Goal: Understand process/instructions: Learn how to perform a task or action

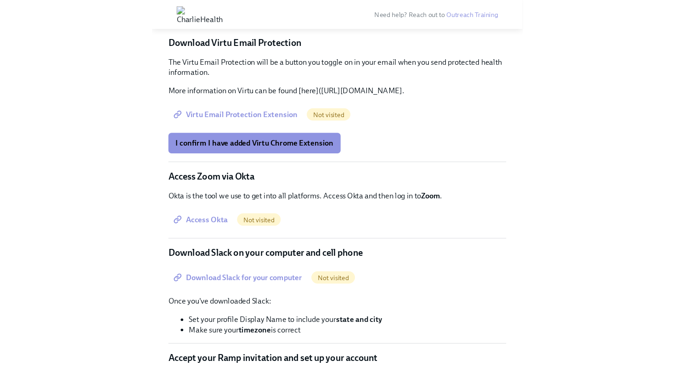
scroll to position [740, 0]
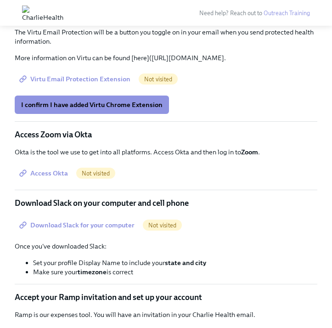
click at [97, 84] on span "Virtu Email Protection Extension" at bounding box center [75, 78] width 109 height 9
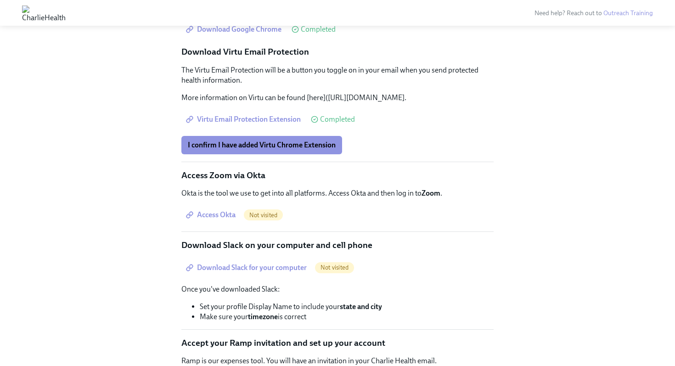
click at [284, 129] on link "Virtu Email Protection Extension" at bounding box center [244, 119] width 126 height 18
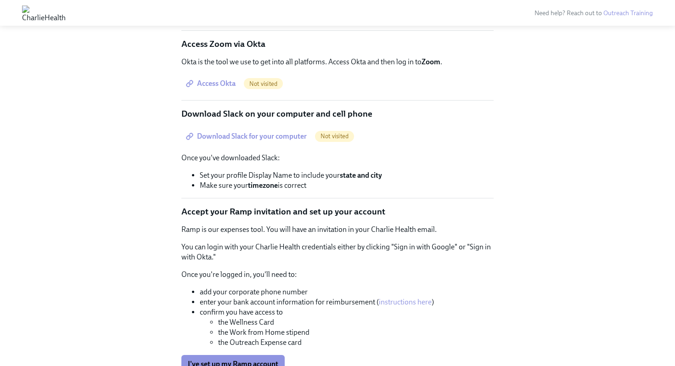
scroll to position [872, 0]
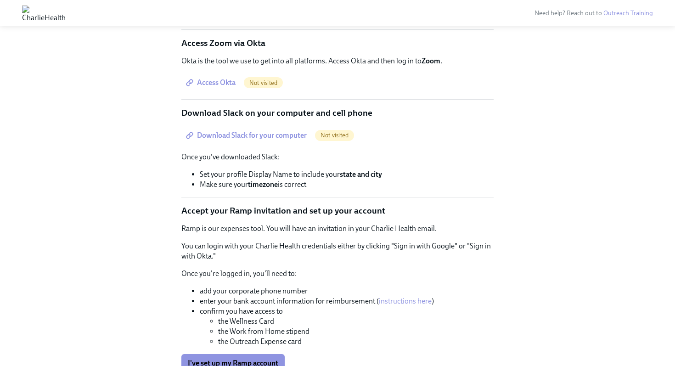
click at [220, 87] on span "Access Okta" at bounding box center [212, 82] width 48 height 9
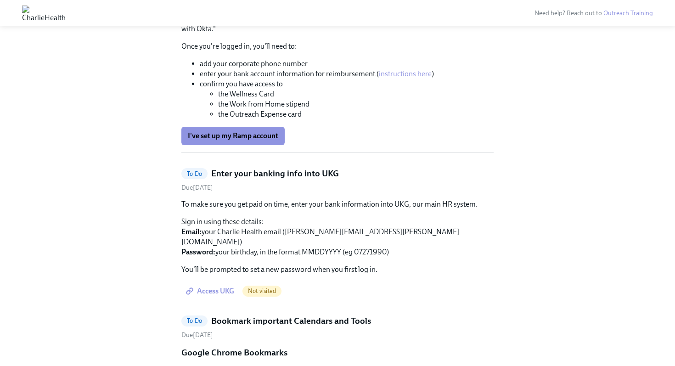
scroll to position [1100, 0]
click at [396, 77] on link "instructions here" at bounding box center [405, 72] width 53 height 9
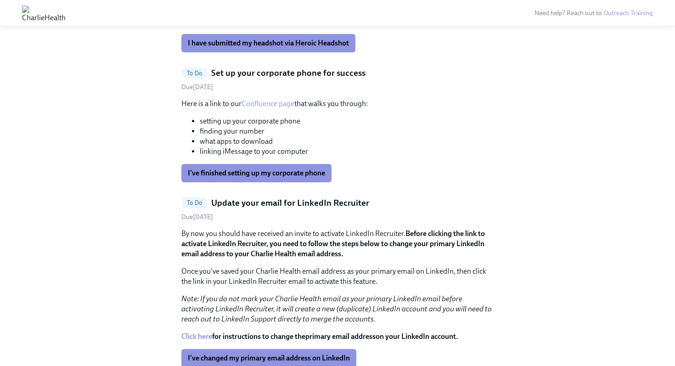
scroll to position [1669, 0]
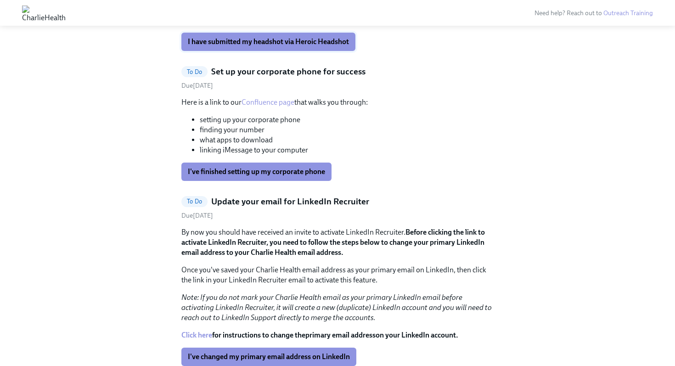
click at [259, 46] on span "I have submitted my headshot via Heroic Headshot" at bounding box center [268, 41] width 161 height 9
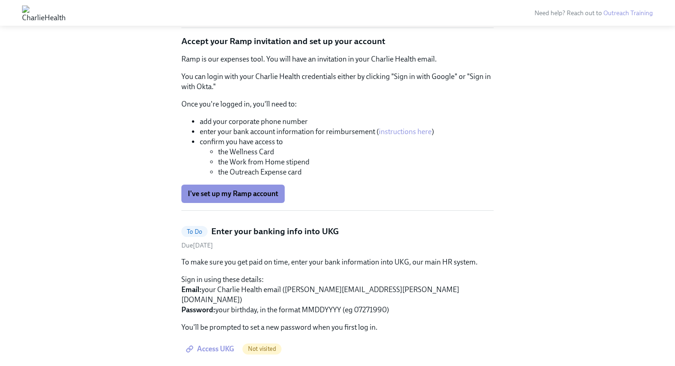
scroll to position [1038, 0]
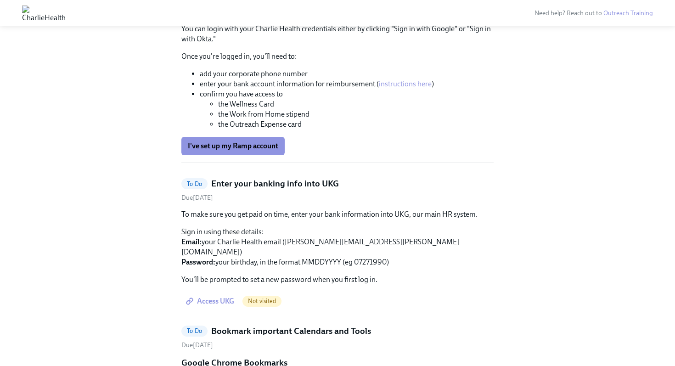
scroll to position [1090, 0]
click at [388, 88] on link "instructions here" at bounding box center [405, 83] width 53 height 9
click at [243, 150] on span "I've set up my Ramp account" at bounding box center [233, 145] width 90 height 9
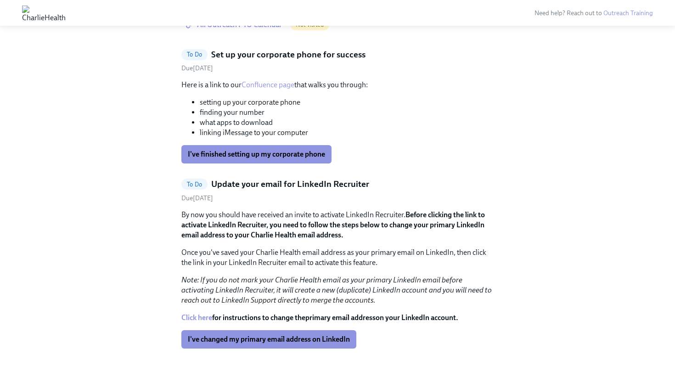
scroll to position [1577, 0]
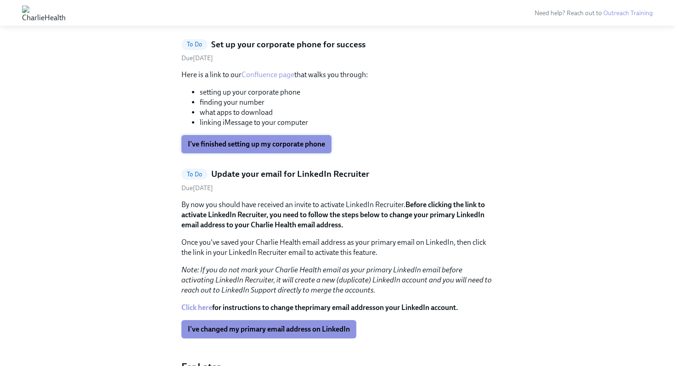
click at [244, 149] on span "I've finished setting up my corporate phone" at bounding box center [256, 144] width 137 height 9
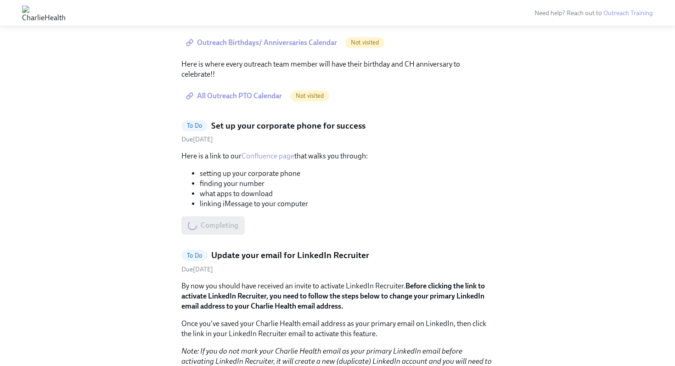
scroll to position [1486, 0]
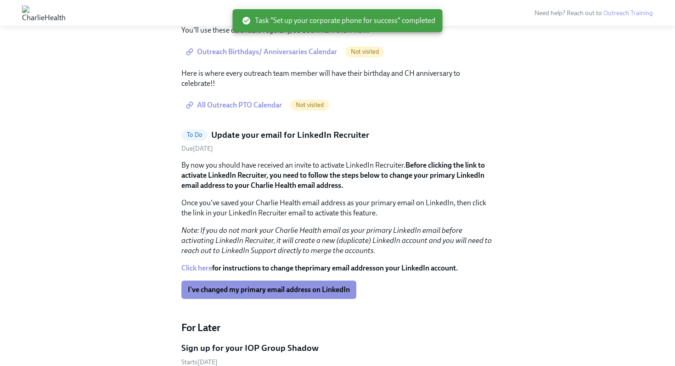
click at [240, 57] on span "Outreach Birthdays/ Anniversaries Calendar" at bounding box center [262, 51] width 149 height 9
click at [242, 110] on span "All Outreach PTO Calendar" at bounding box center [235, 105] width 94 height 9
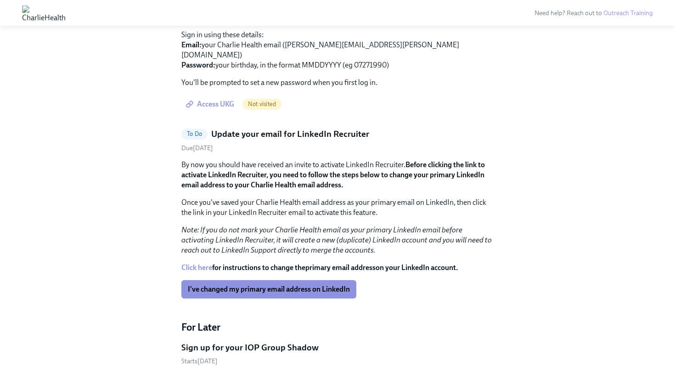
scroll to position [1288, 0]
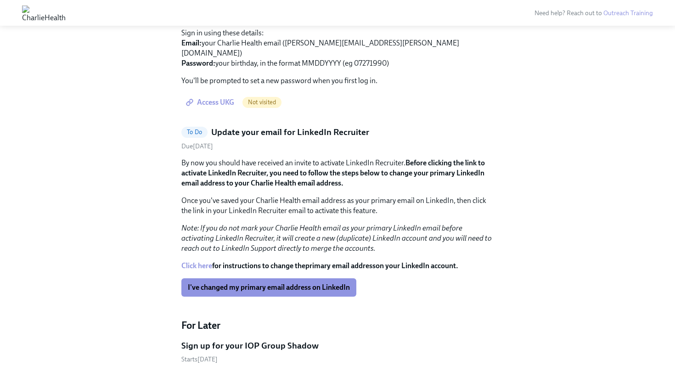
click at [215, 107] on span "Access UKG" at bounding box center [211, 102] width 46 height 9
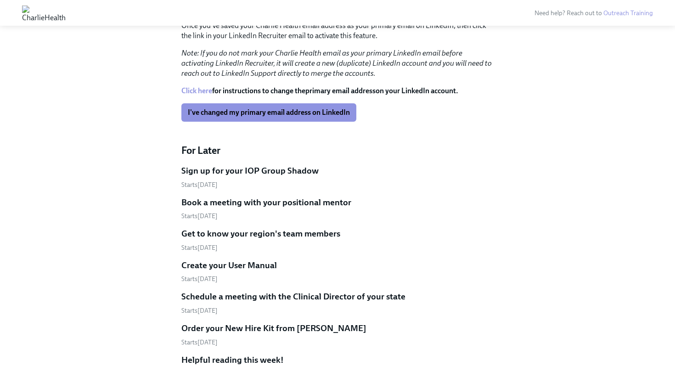
scroll to position [1317, 0]
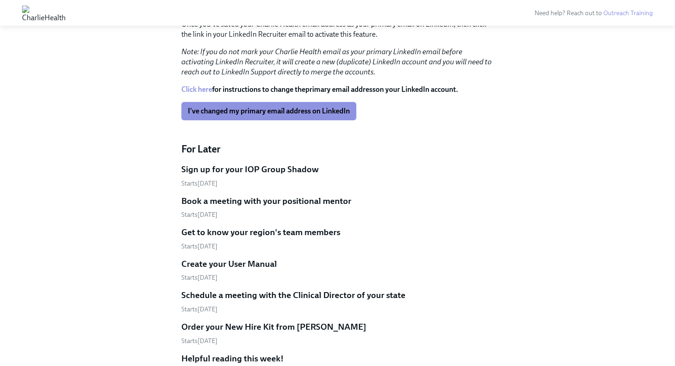
click at [199, 94] on link "Click here" at bounding box center [196, 89] width 31 height 9
click at [254, 116] on span "I've changed my primary email address on LinkedIn" at bounding box center [269, 111] width 162 height 9
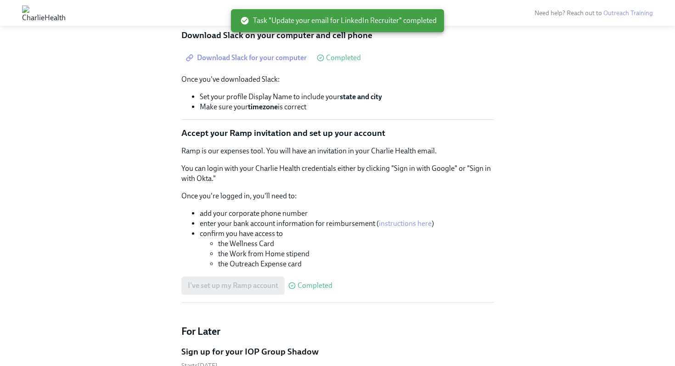
scroll to position [940, 0]
